Goal: Navigation & Orientation: Go to known website

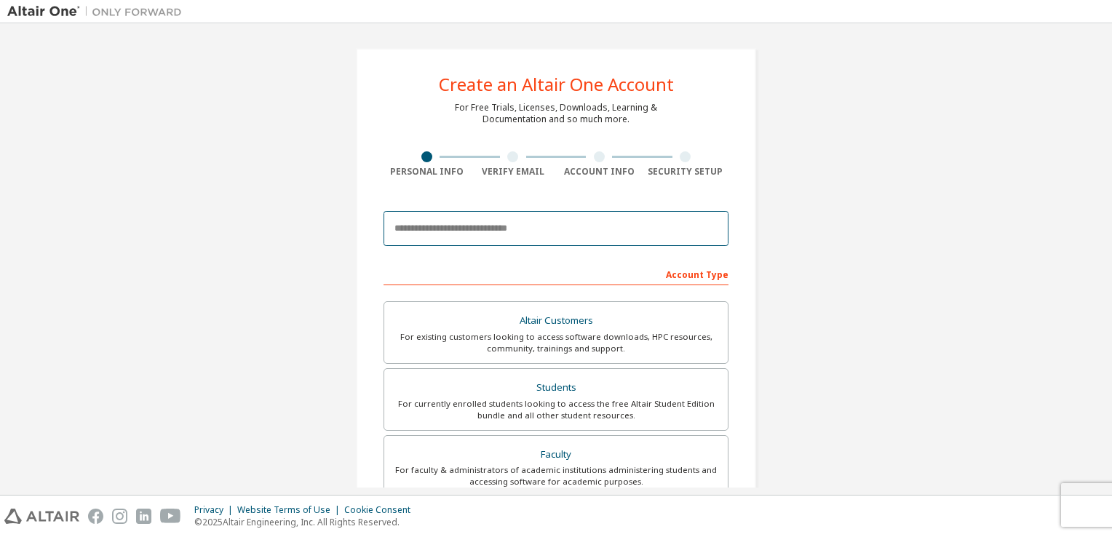
click at [549, 240] on input "email" at bounding box center [556, 228] width 345 height 35
type input "*"
type input "**********"
click at [507, 160] on div at bounding box center [512, 156] width 11 height 11
click at [600, 155] on div at bounding box center [599, 156] width 11 height 11
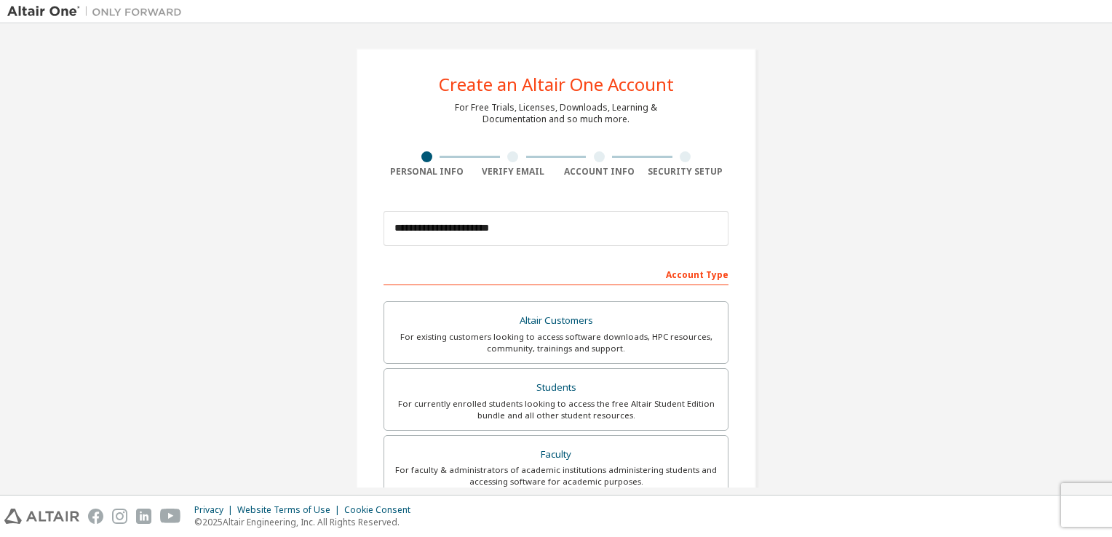
click at [664, 158] on div at bounding box center [686, 156] width 87 height 11
click at [684, 161] on div at bounding box center [685, 156] width 11 height 11
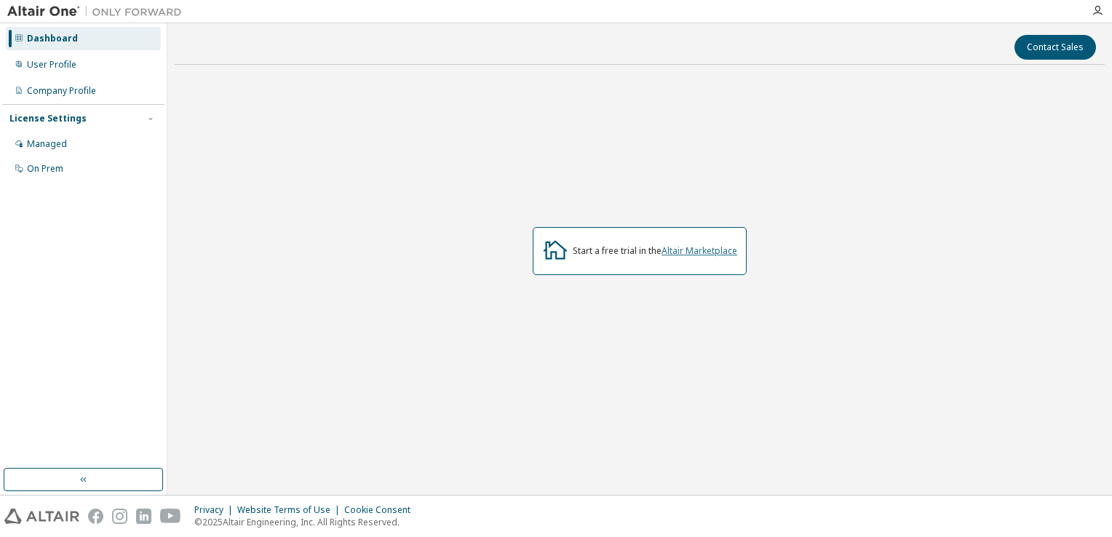
click at [694, 248] on link "Altair Marketplace" at bounding box center [700, 251] width 76 height 12
